Goal: Task Accomplishment & Management: Complete application form

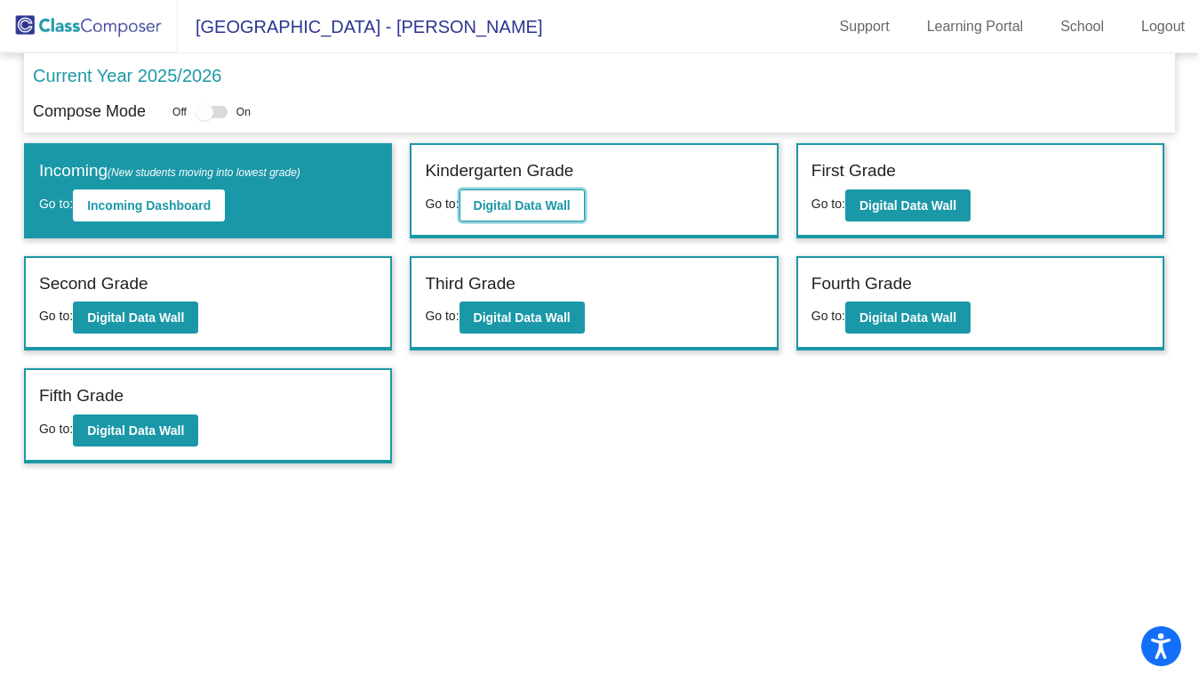
click at [519, 196] on button "Digital Data Wall" at bounding box center [522, 205] width 125 height 32
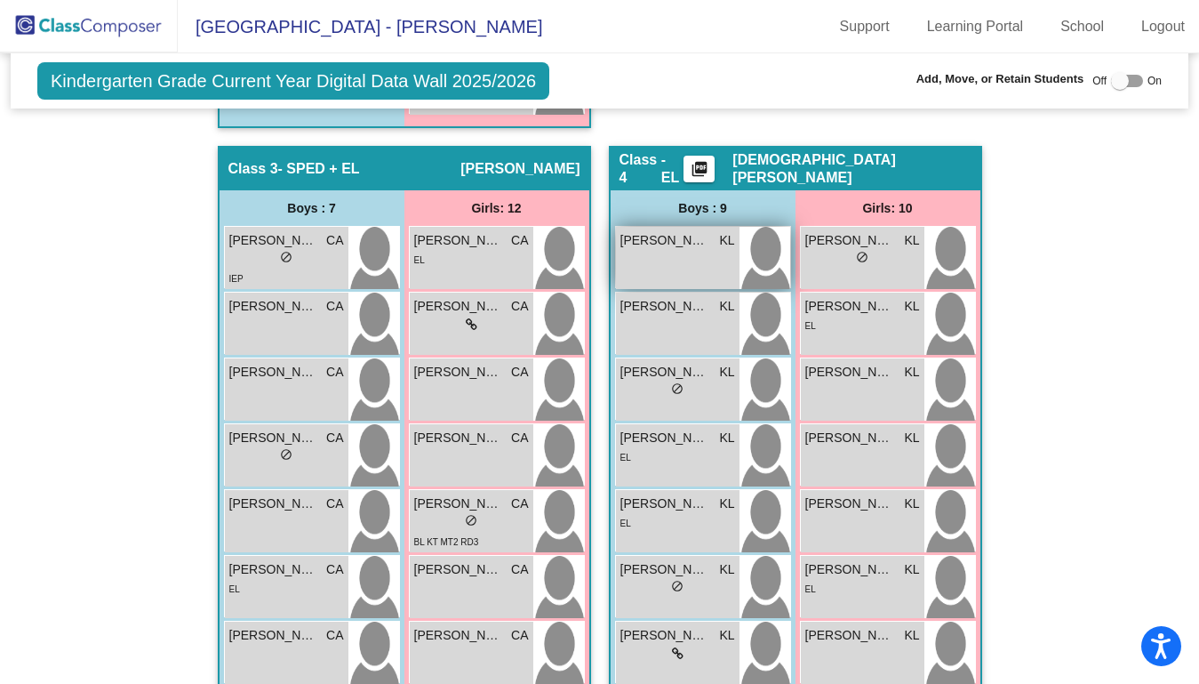
scroll to position [1270, 0]
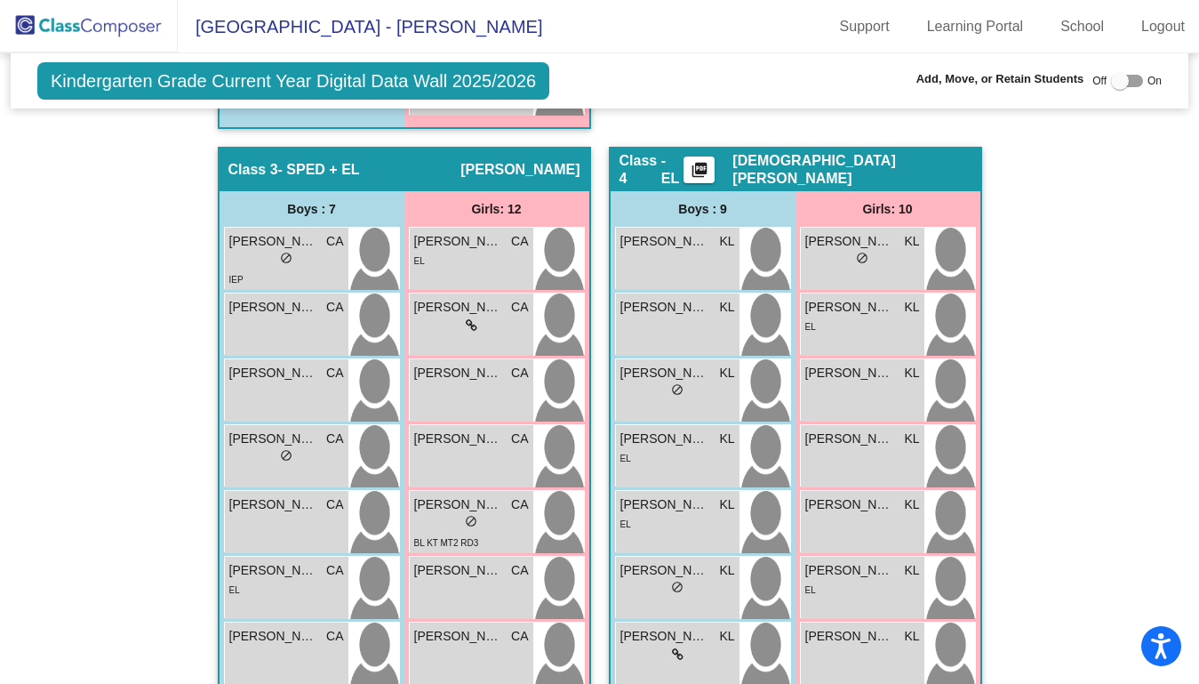
click at [879, 166] on span "[DEMOGRAPHIC_DATA][PERSON_NAME]" at bounding box center [852, 170] width 238 height 36
click at [659, 181] on div "Class 4 - EL picture_as_pdf [PERSON_NAME]" at bounding box center [796, 169] width 370 height 43
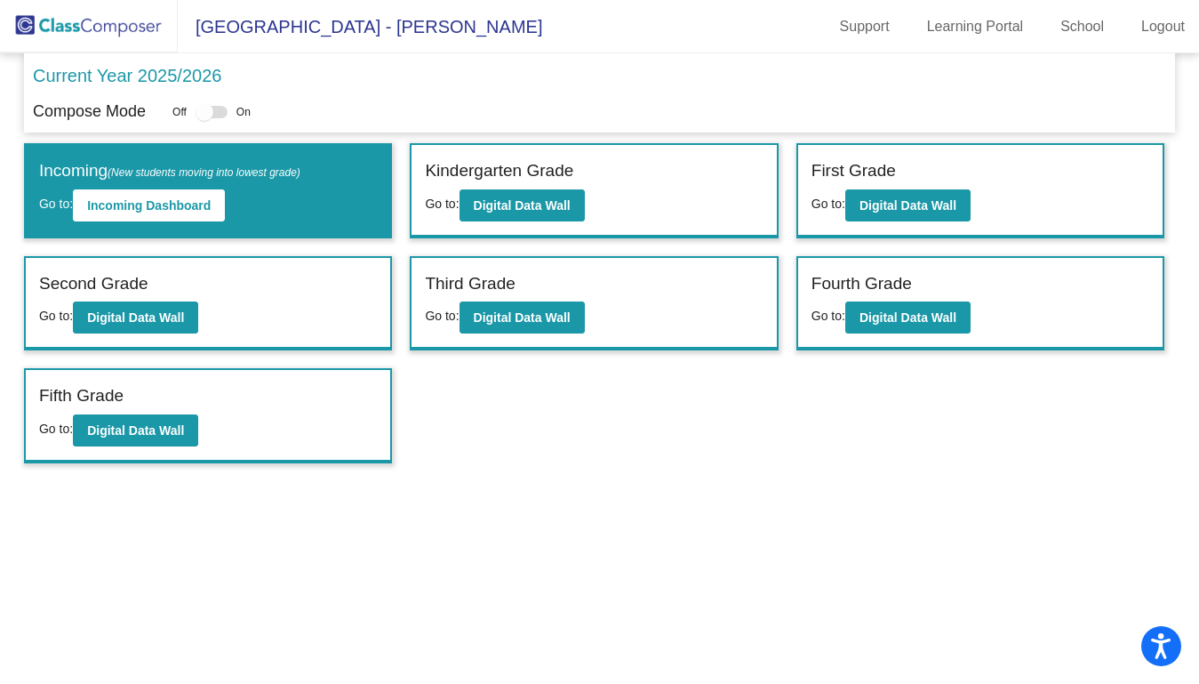
click at [422, 14] on span "[GEOGRAPHIC_DATA] - [PERSON_NAME]" at bounding box center [360, 26] width 365 height 28
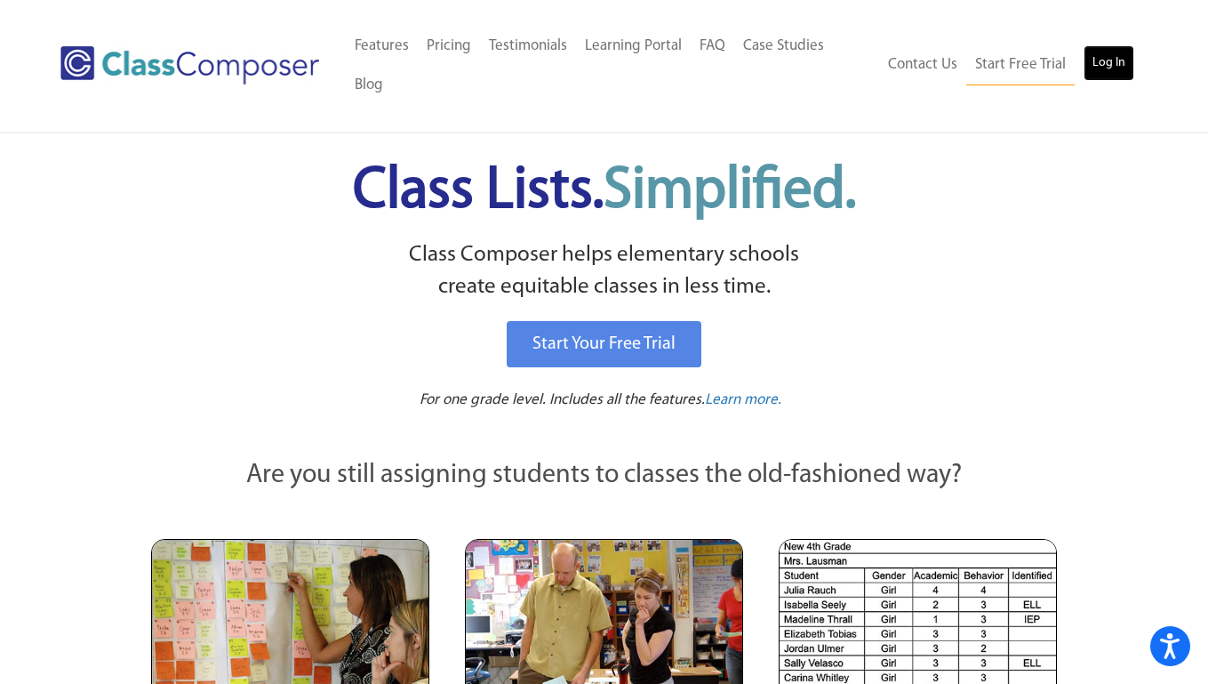
click at [1130, 49] on link "Log In" at bounding box center [1109, 63] width 51 height 36
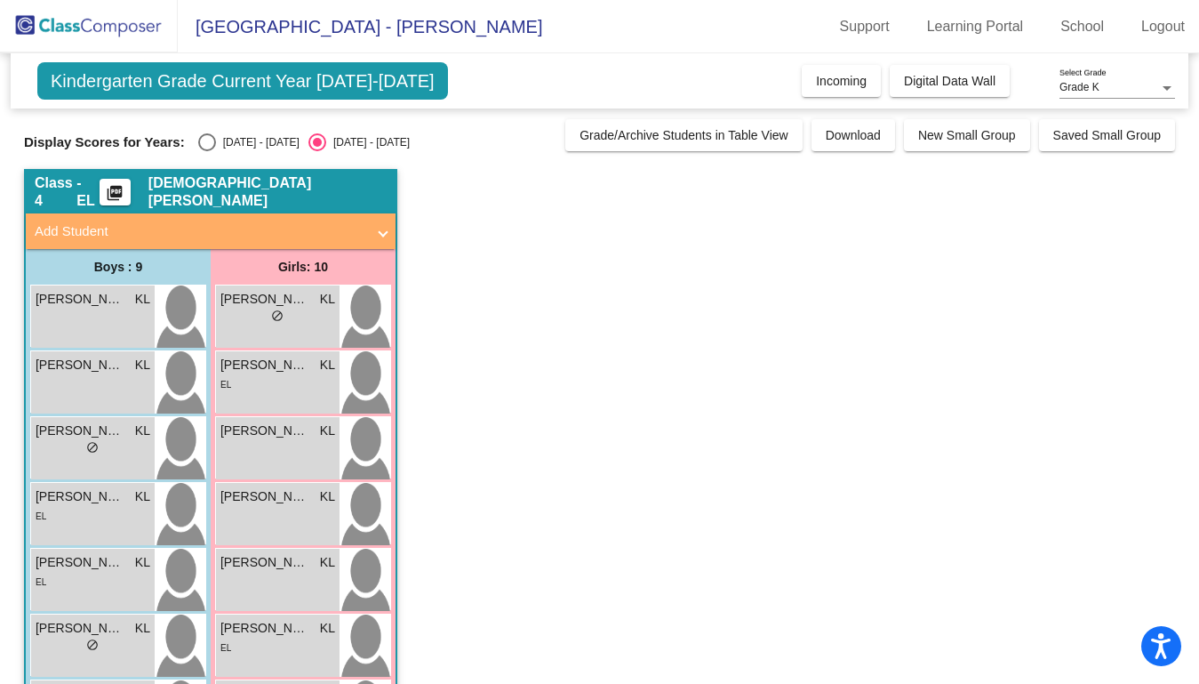
click at [82, 228] on mat-panel-title "Add Student" at bounding box center [200, 231] width 331 height 20
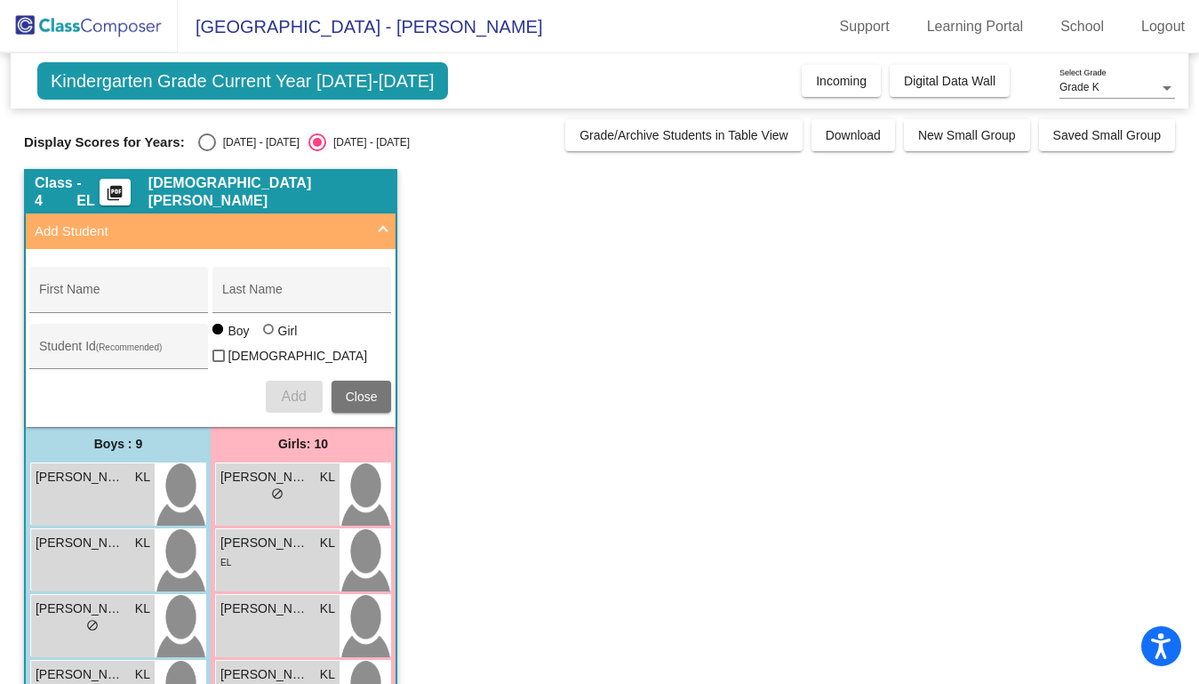
click at [82, 228] on mat-panel-title "Add Student" at bounding box center [200, 231] width 331 height 20
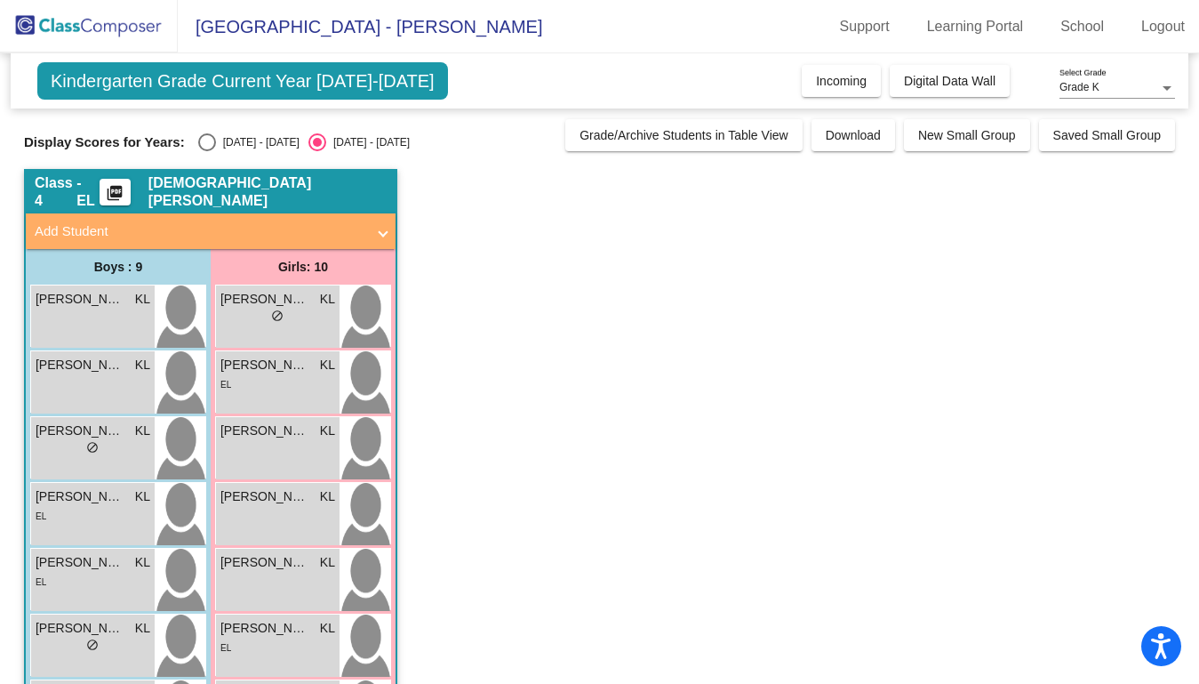
click at [82, 228] on mat-panel-title "Add Student" at bounding box center [200, 231] width 331 height 20
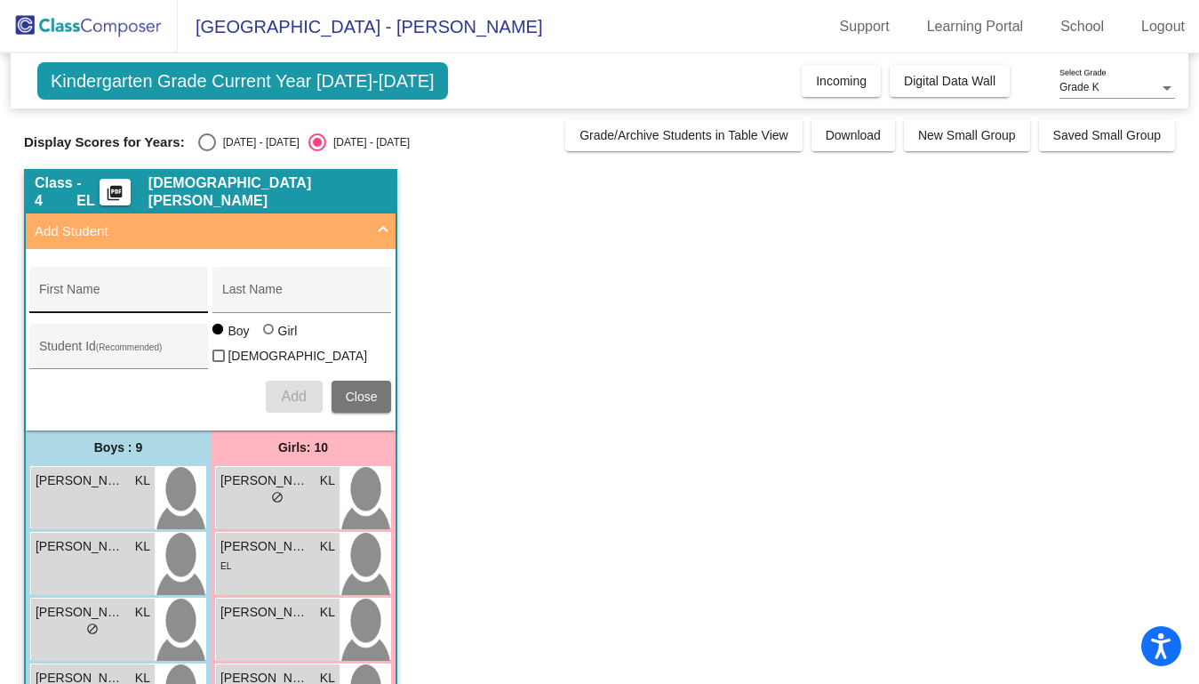
click at [100, 283] on div "First Name" at bounding box center [119, 294] width 160 height 36
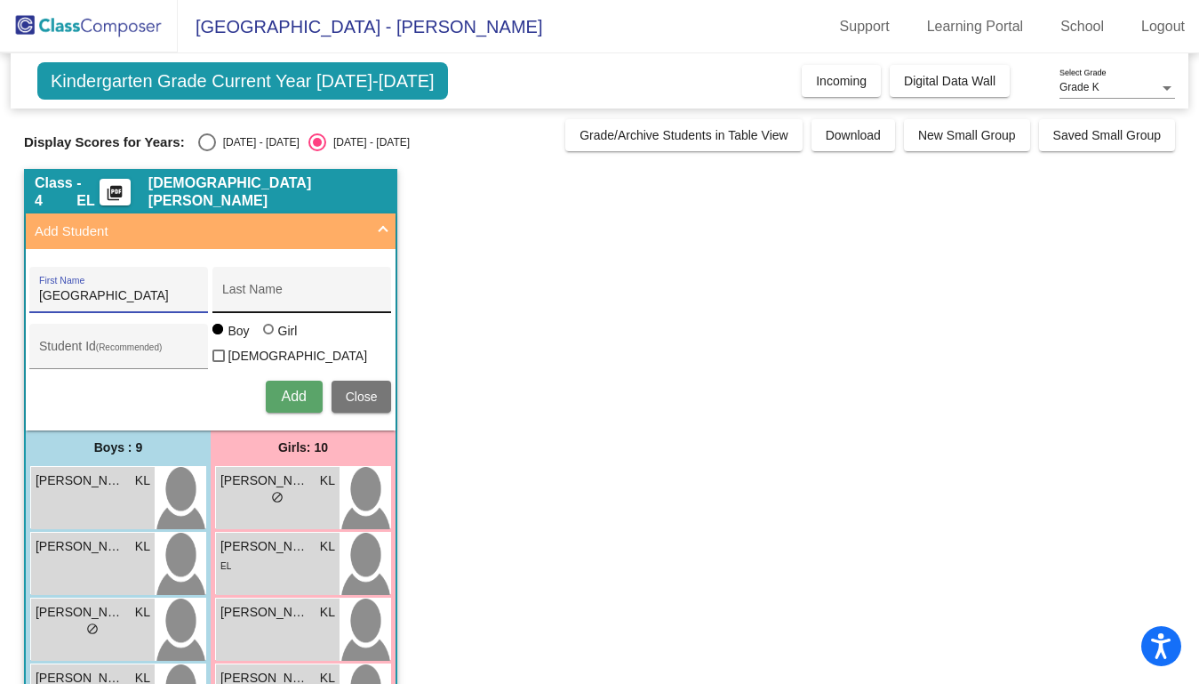
type input "Madison"
click at [256, 284] on div "Last Name" at bounding box center [302, 294] width 160 height 36
type input "Rivas Machado"
click at [268, 334] on div at bounding box center [268, 329] width 11 height 11
click at [269, 339] on input "Girl" at bounding box center [269, 338] width 1 height 1
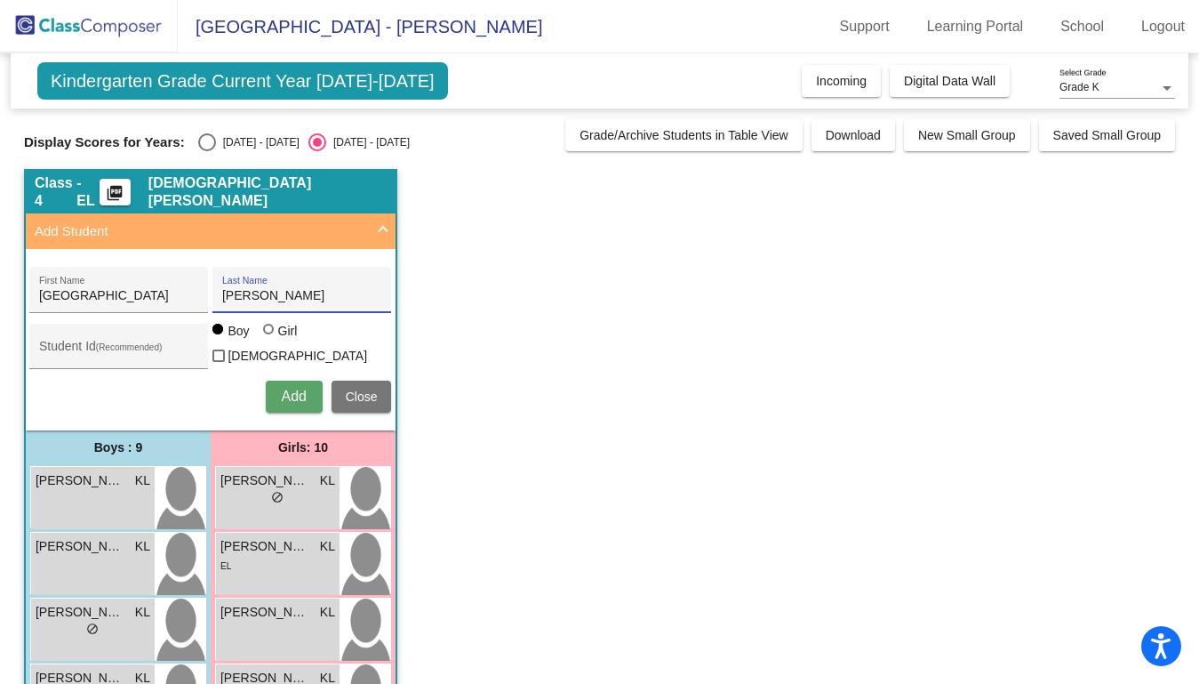
radio input "true"
click at [297, 397] on span "Add" at bounding box center [293, 396] width 25 height 15
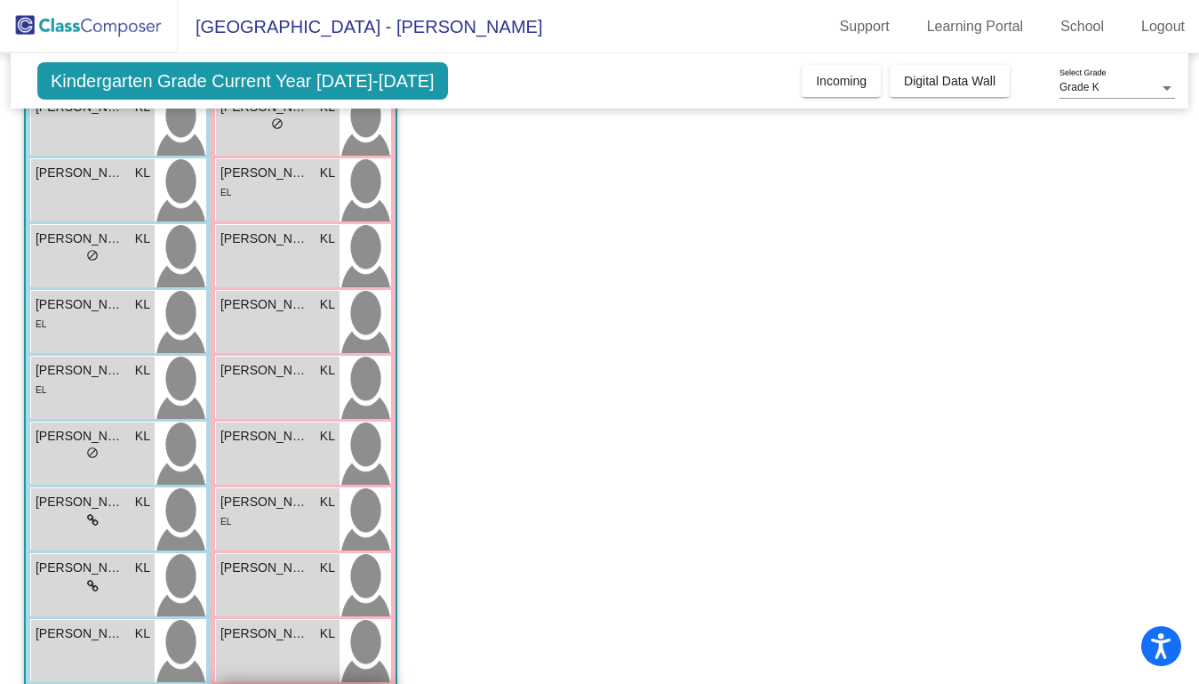
scroll to position [443, 0]
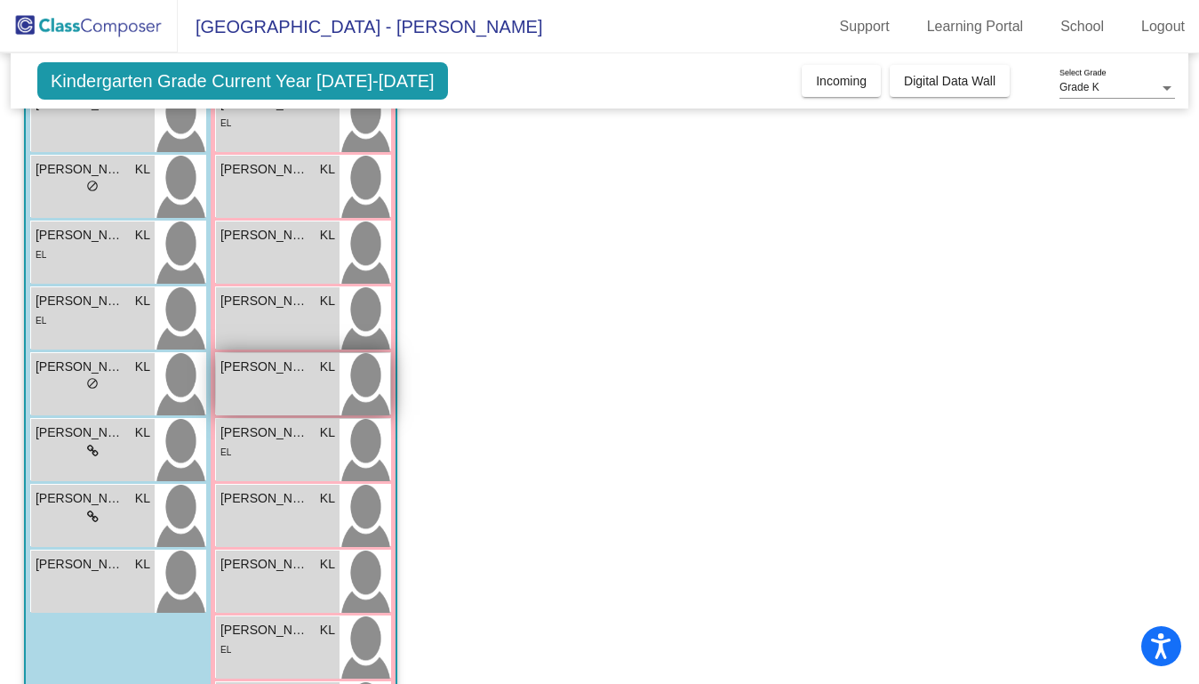
click at [304, 391] on div "Madison Rivas Machado KL lock do_not_disturb_alt" at bounding box center [278, 384] width 124 height 62
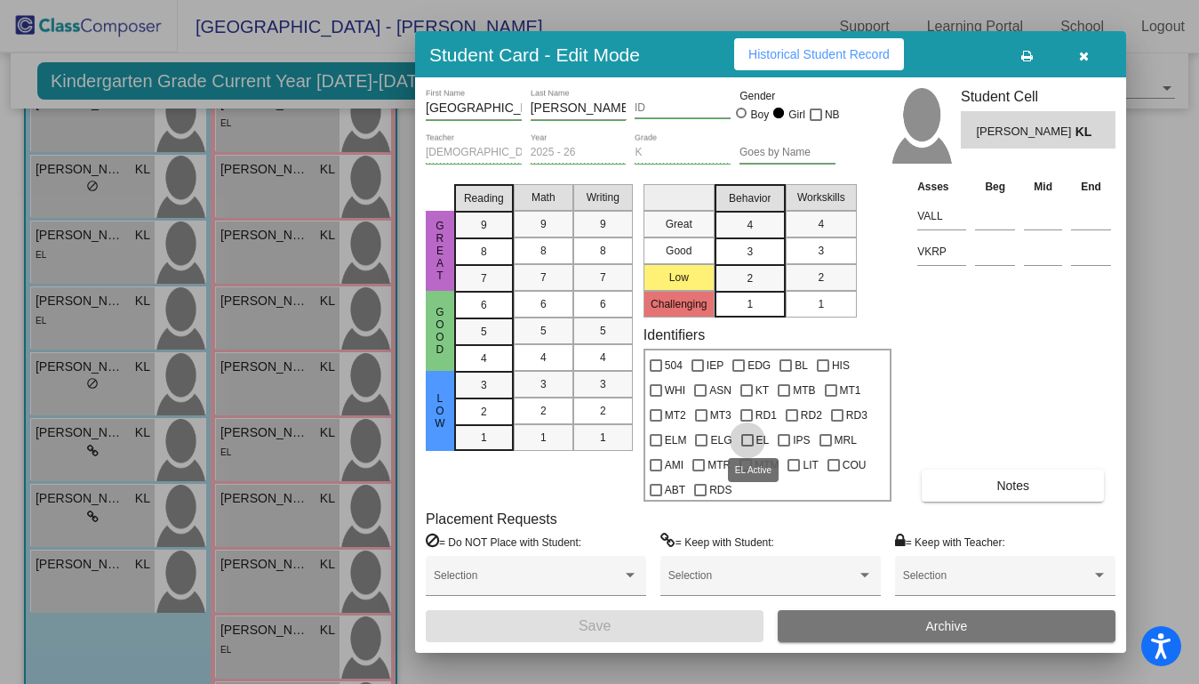
click at [741, 441] on div at bounding box center [747, 440] width 12 height 12
click at [747, 446] on input "EL" at bounding box center [747, 446] width 1 height 1
checkbox input "true"
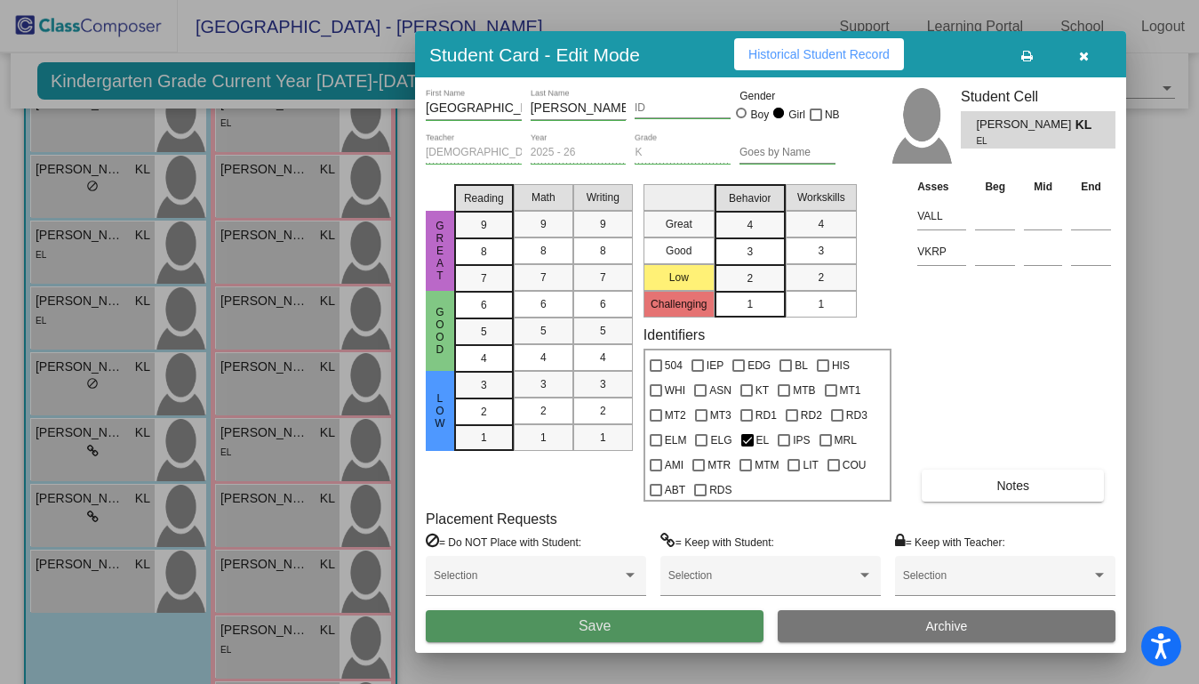
click at [693, 626] on button "Save" at bounding box center [595, 626] width 338 height 32
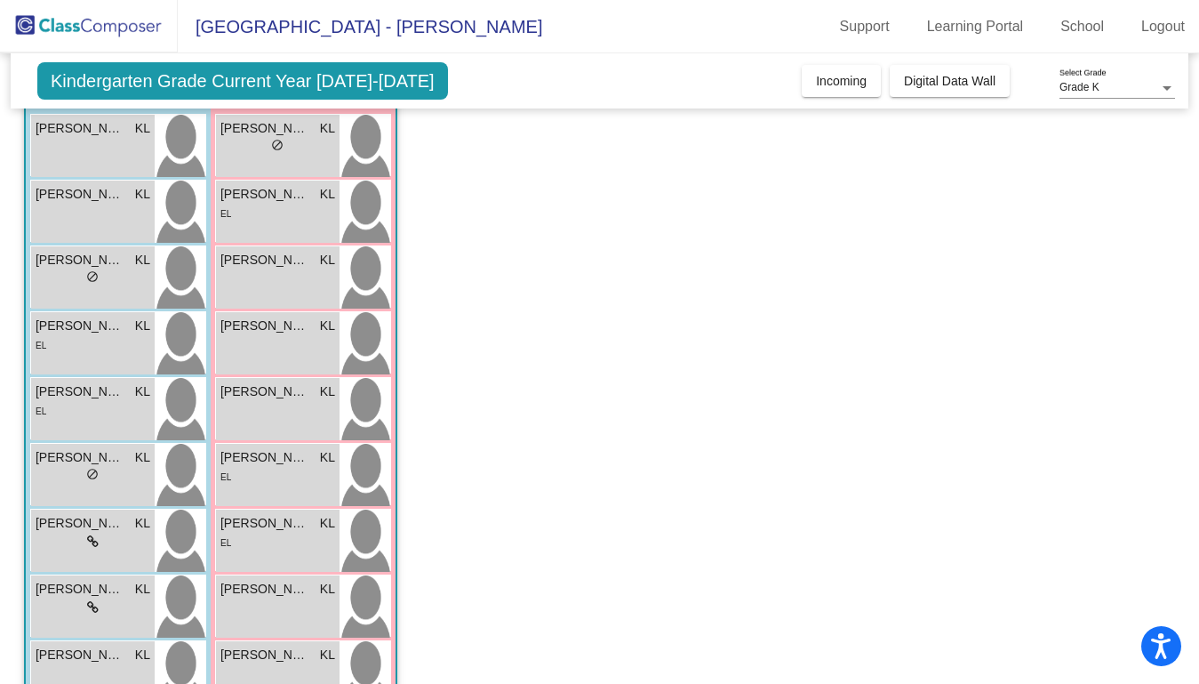
scroll to position [360, 0]
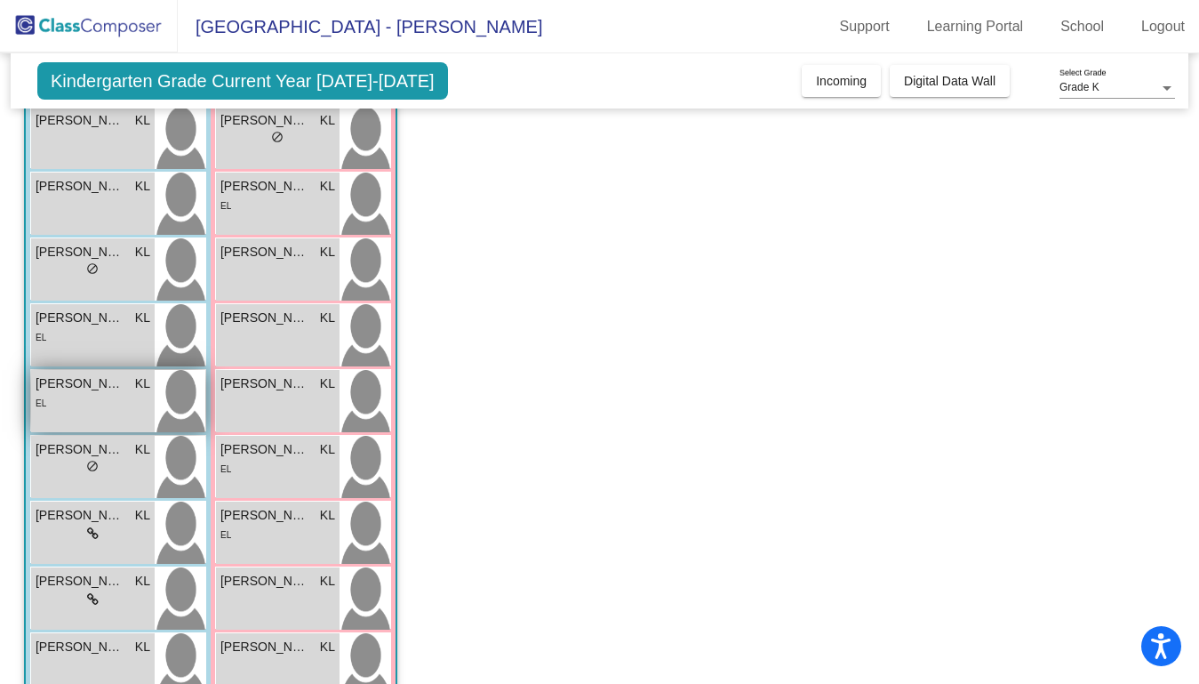
click at [125, 395] on div "EL" at bounding box center [93, 402] width 115 height 19
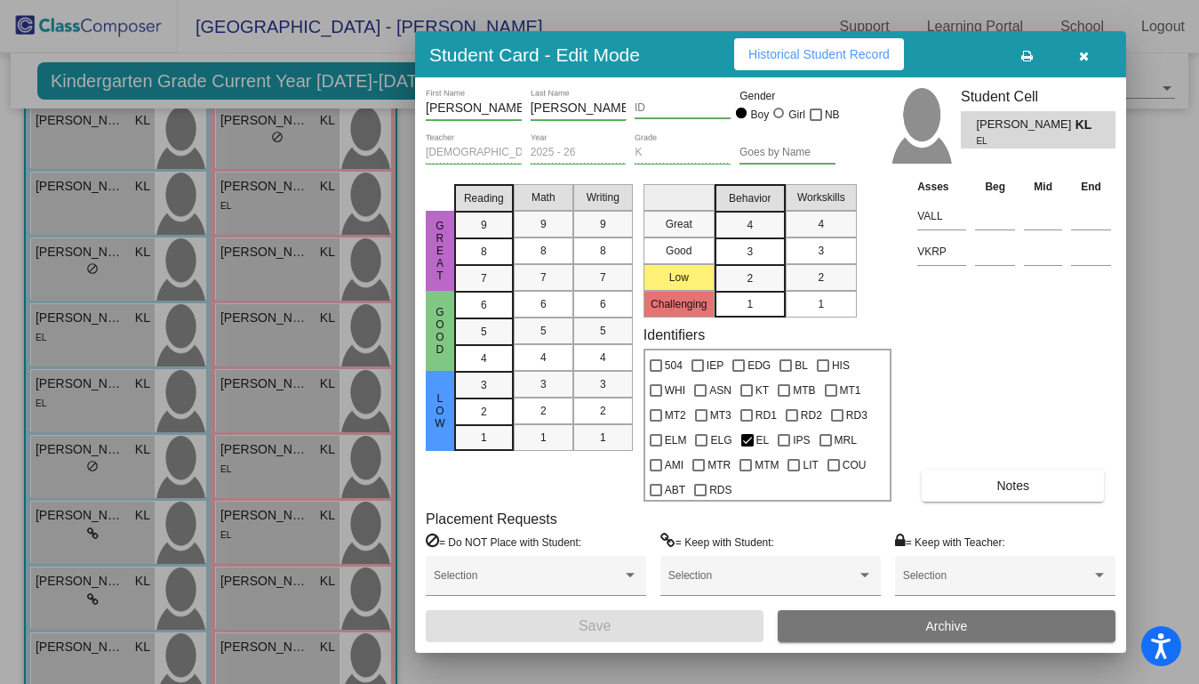
click at [1079, 56] on icon "button" at bounding box center [1084, 56] width 10 height 12
